Goal: Task Accomplishment & Management: Use online tool/utility

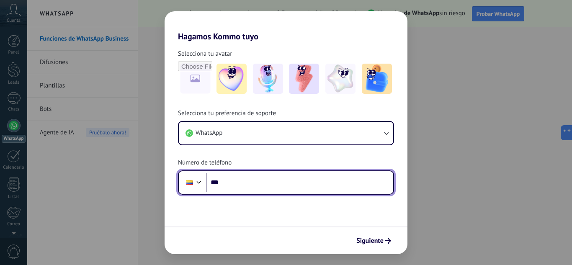
click at [222, 182] on input "***" at bounding box center [300, 182] width 187 height 19
paste input "**********"
type input "**********"
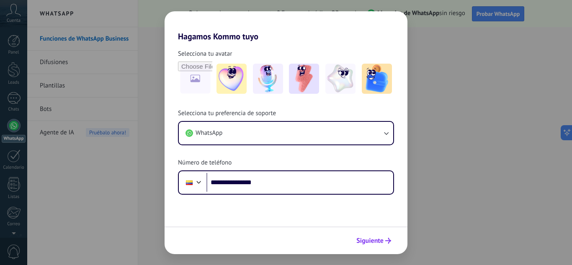
click at [375, 236] on button "Siguiente" at bounding box center [374, 241] width 42 height 14
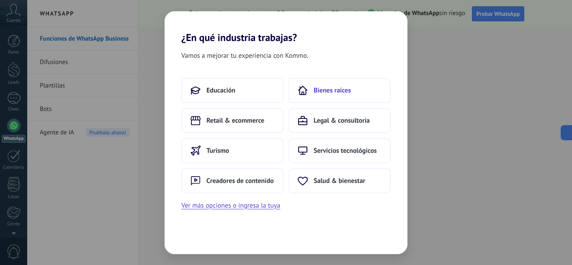
click at [347, 88] on span "Bienes raíces" at bounding box center [332, 90] width 37 height 8
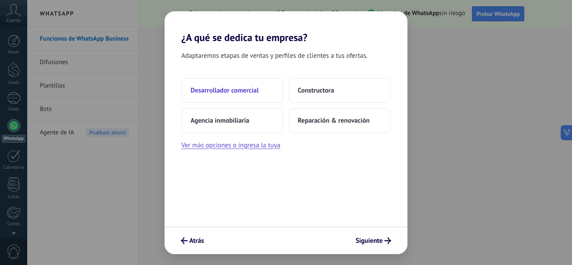
click at [265, 97] on button "Desarrollador comercial" at bounding box center [232, 90] width 102 height 25
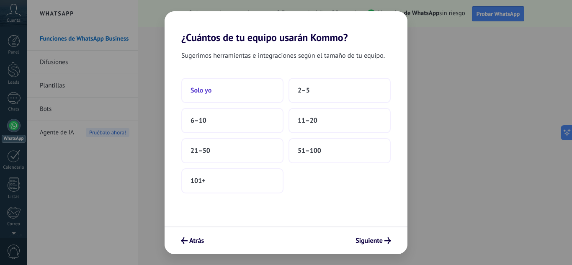
click at [239, 96] on button "Solo yo" at bounding box center [232, 90] width 102 height 25
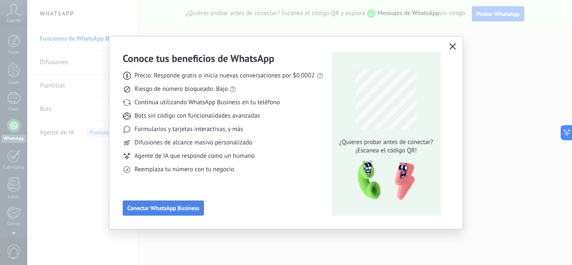
click at [197, 211] on span "Conectar WhatsApp Business" at bounding box center [163, 208] width 72 height 6
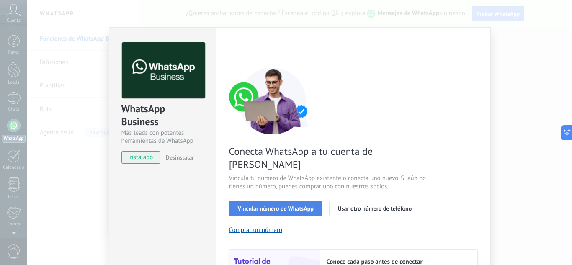
click at [261, 201] on button "Vincular número de WhatsApp" at bounding box center [275, 208] width 93 height 15
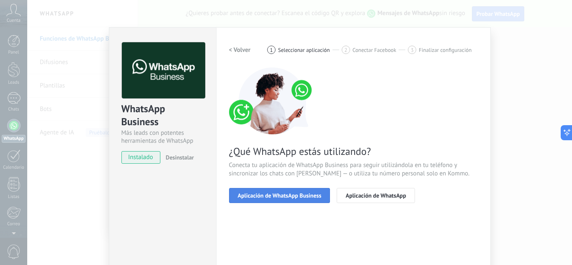
click at [266, 200] on button "Aplicación de WhatsApp Business" at bounding box center [279, 195] width 101 height 15
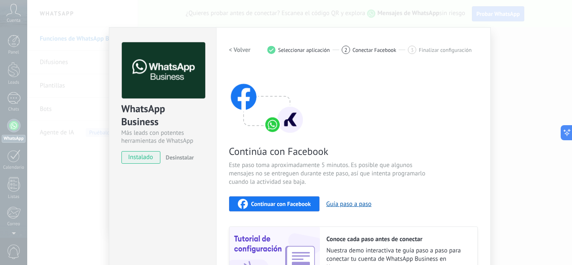
click at [285, 204] on span "Continuar con Facebook" at bounding box center [281, 204] width 60 height 6
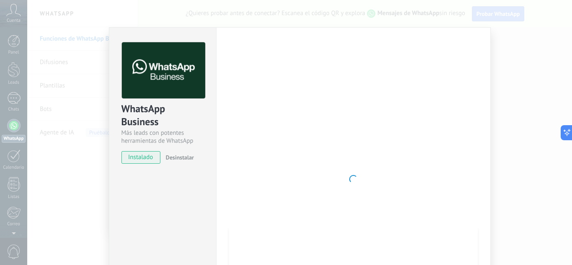
click at [349, 182] on span at bounding box center [353, 179] width 8 height 8
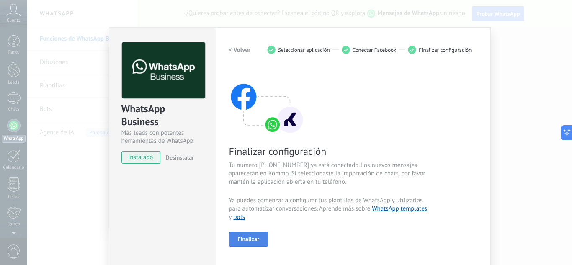
click at [261, 240] on button "Finalizar" at bounding box center [248, 239] width 39 height 15
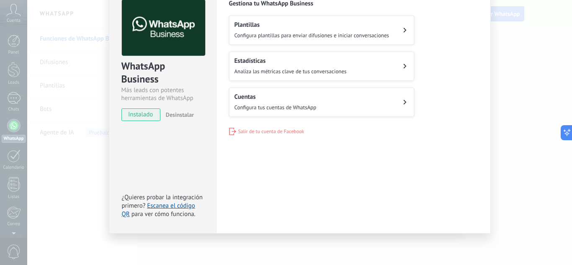
scroll to position [1, 0]
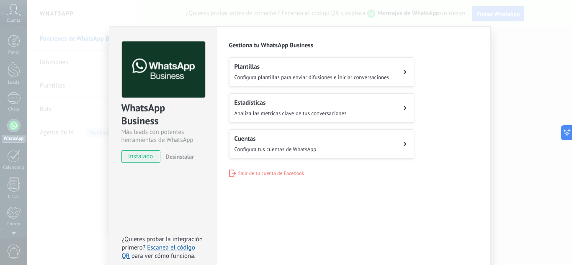
click at [518, 63] on div "WhatsApp Business Más leads con potentes herramientas de WhatsApp instalado Des…" at bounding box center [299, 132] width 545 height 265
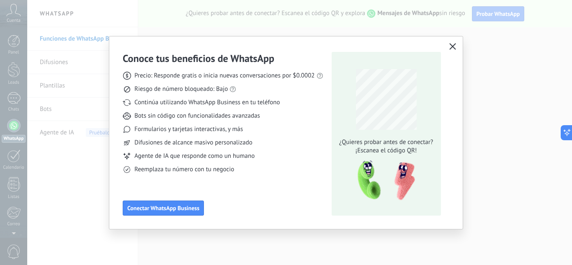
click at [455, 45] on icon "button" at bounding box center [453, 46] width 7 height 7
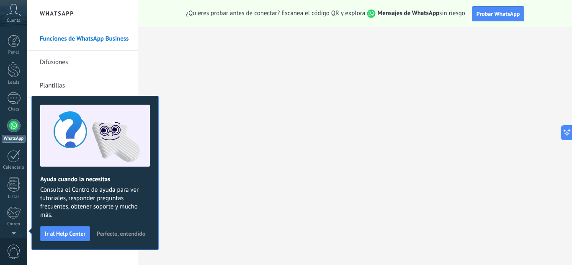
click at [53, 62] on link "Difusiones" at bounding box center [85, 62] width 90 height 23
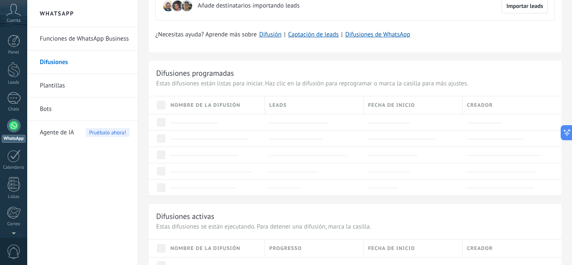
scroll to position [84, 0]
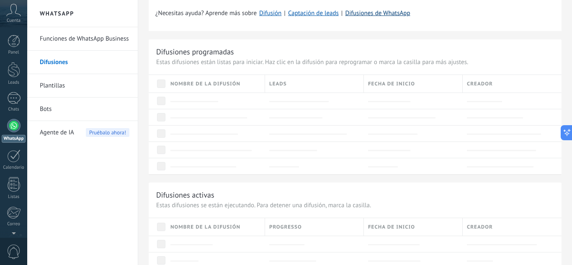
click at [375, 15] on link "Difusiones de WhatsApp" at bounding box center [377, 13] width 65 height 8
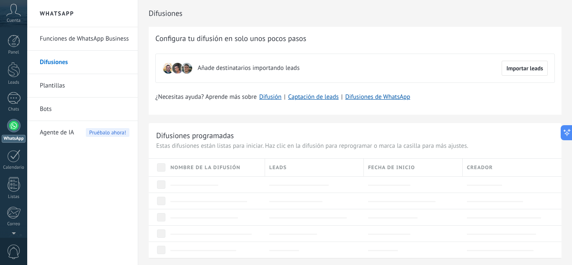
click at [14, 17] on div "Cuenta" at bounding box center [13, 13] width 27 height 27
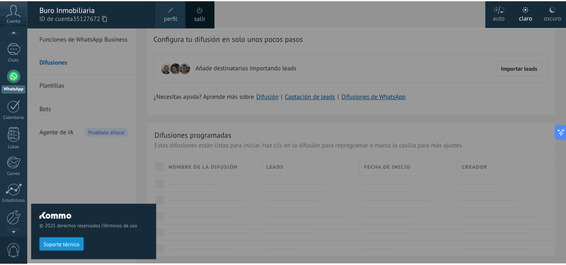
scroll to position [83, 0]
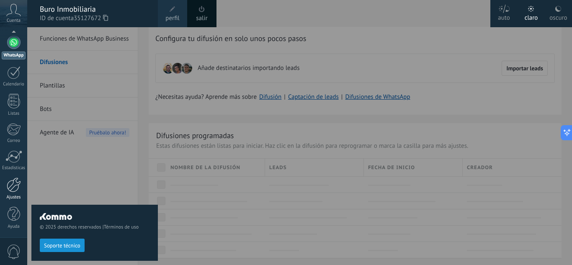
click at [15, 195] on div "Ajustes" at bounding box center [14, 197] width 24 height 5
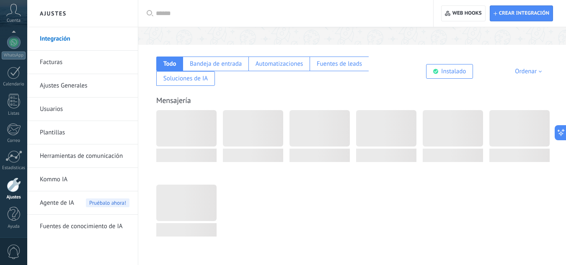
scroll to position [126, 0]
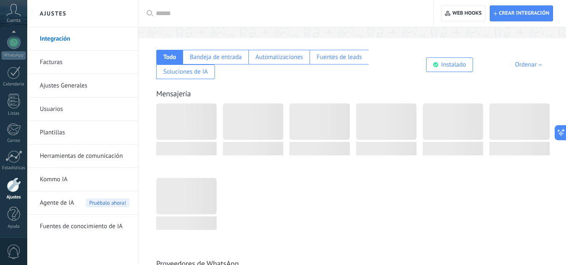
click at [48, 112] on link "Usuarios" at bounding box center [85, 109] width 90 height 23
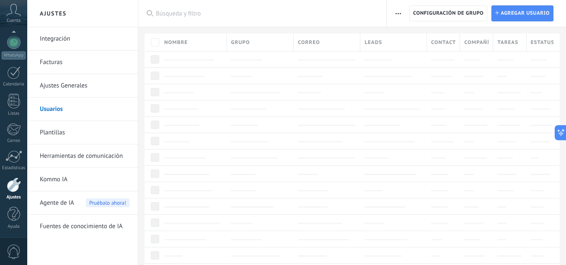
click at [61, 134] on link "Plantillas" at bounding box center [85, 132] width 90 height 23
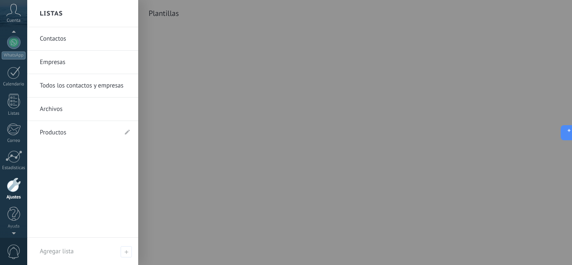
scroll to position [75, 0]
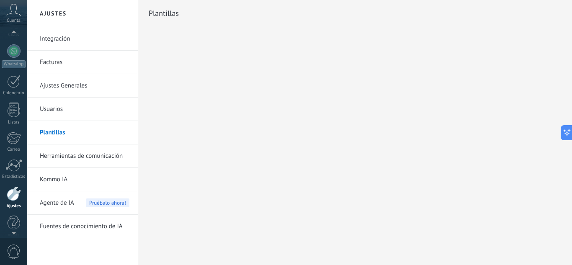
click at [12, 9] on icon at bounding box center [13, 10] width 15 height 13
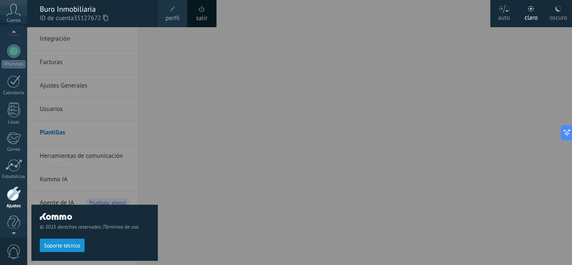
click at [52, 39] on div "© 2025 derechos reservados | Términos de uso Soporte técnico" at bounding box center [94, 146] width 127 height 238
click at [313, 54] on div at bounding box center [313, 132] width 572 height 265
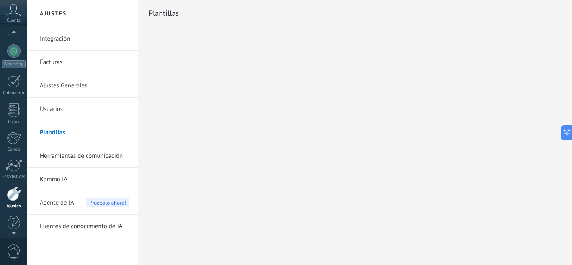
scroll to position [83, 0]
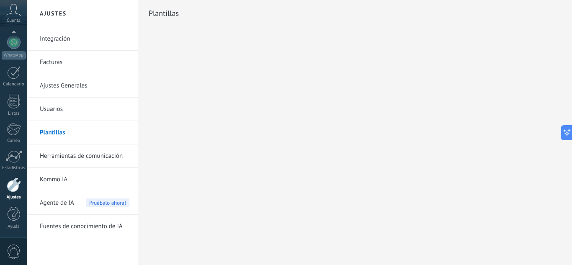
click at [21, 14] on div "Cuenta" at bounding box center [13, 13] width 27 height 27
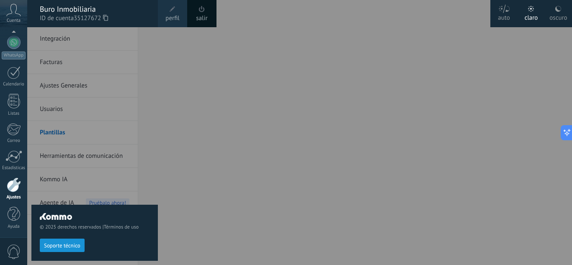
click at [205, 11] on span at bounding box center [201, 9] width 9 height 9
